Goal: Information Seeking & Learning: Compare options

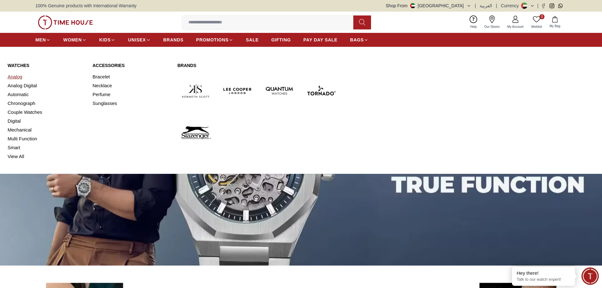
click at [21, 76] on link "Analog" at bounding box center [46, 76] width 77 height 9
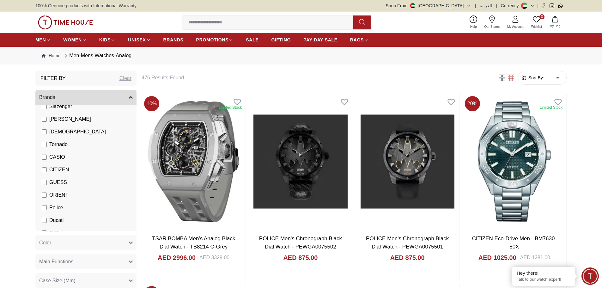
scroll to position [63, 0]
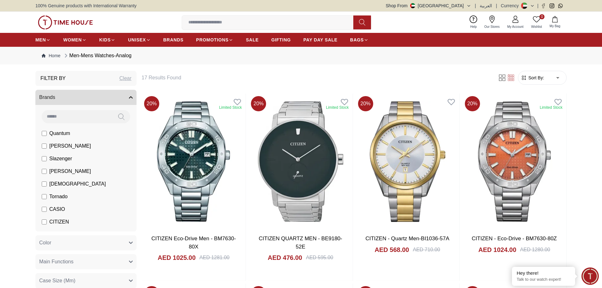
scroll to position [63, 0]
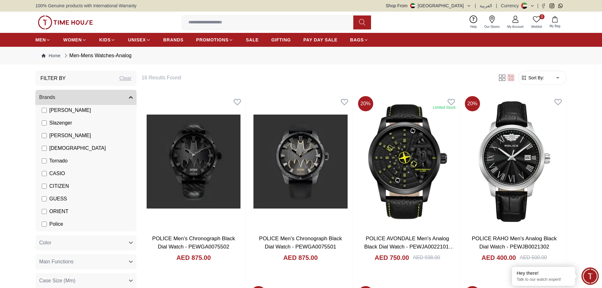
scroll to position [73, 0]
